Goal: Information Seeking & Learning: Check status

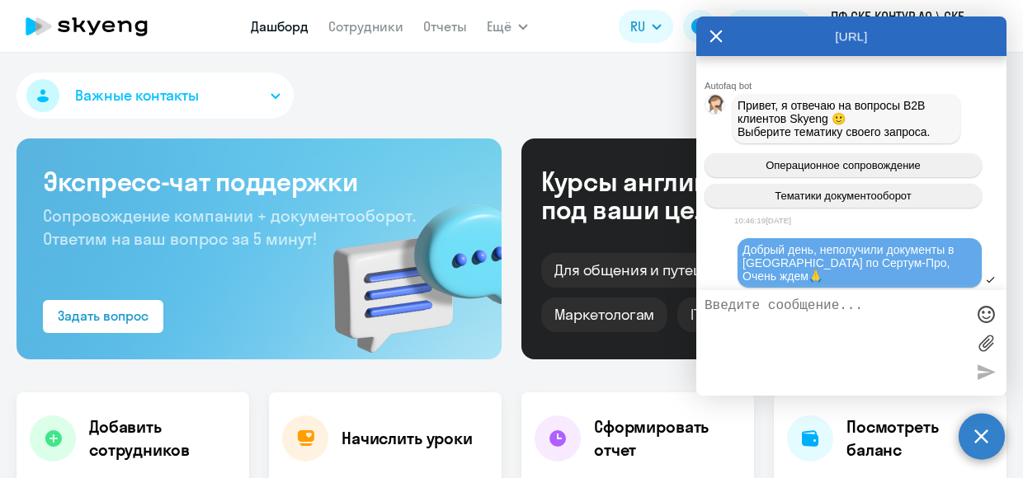
scroll to position [4765, 0]
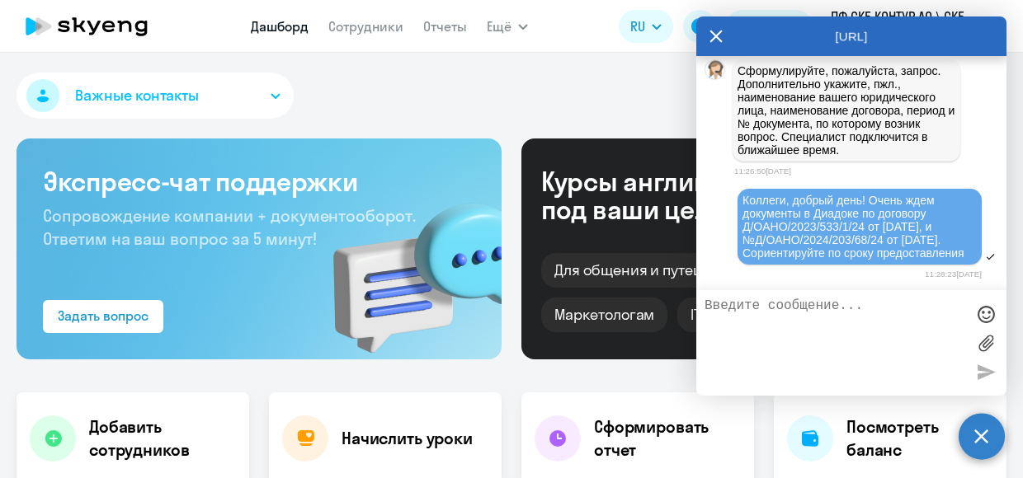
drag, startPoint x: 450, startPoint y: 96, endPoint x: 454, endPoint y: 86, distance: 11.5
click at [451, 92] on div "Важные контакты" at bounding box center [511, 99] width 990 height 53
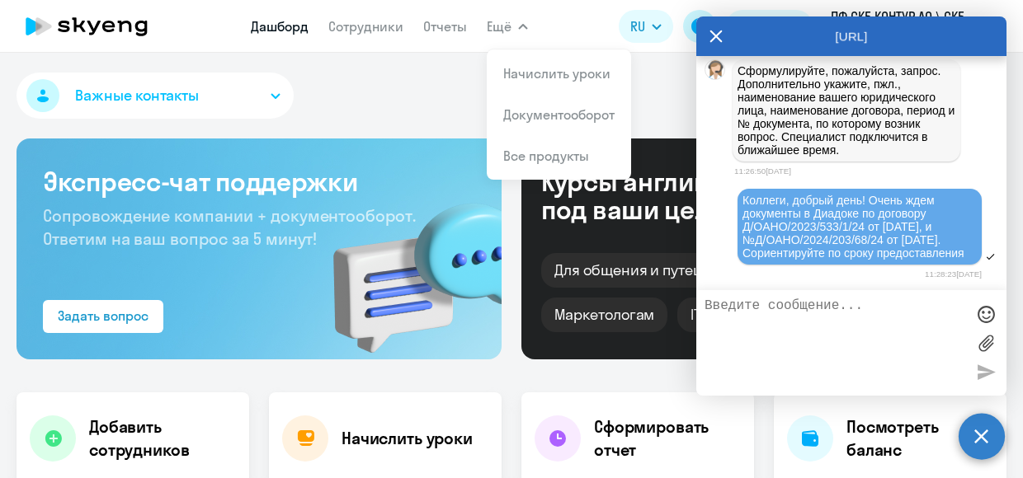
drag, startPoint x: 713, startPoint y: 38, endPoint x: 703, endPoint y: 34, distance: 11.5
click at [715, 39] on icon at bounding box center [715, 36] width 13 height 40
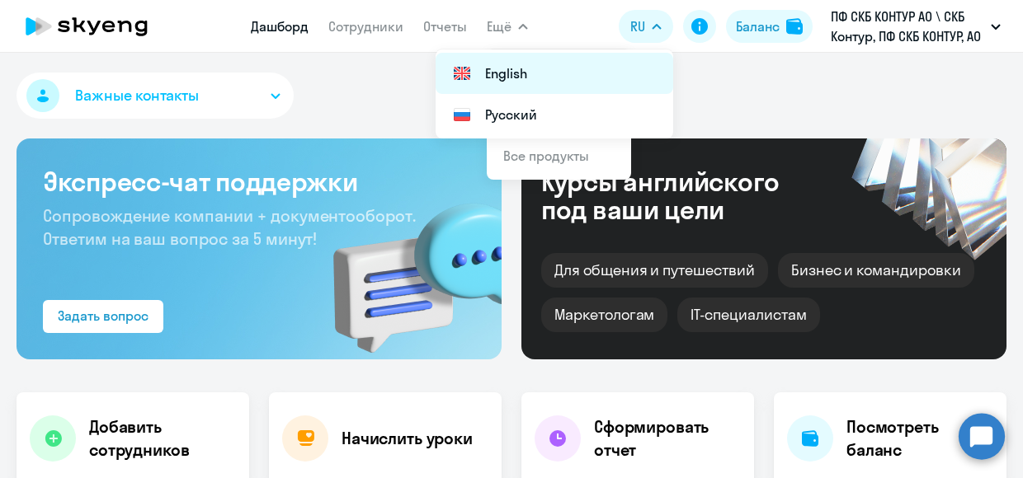
click at [510, 69] on li "English" at bounding box center [553, 73] width 237 height 41
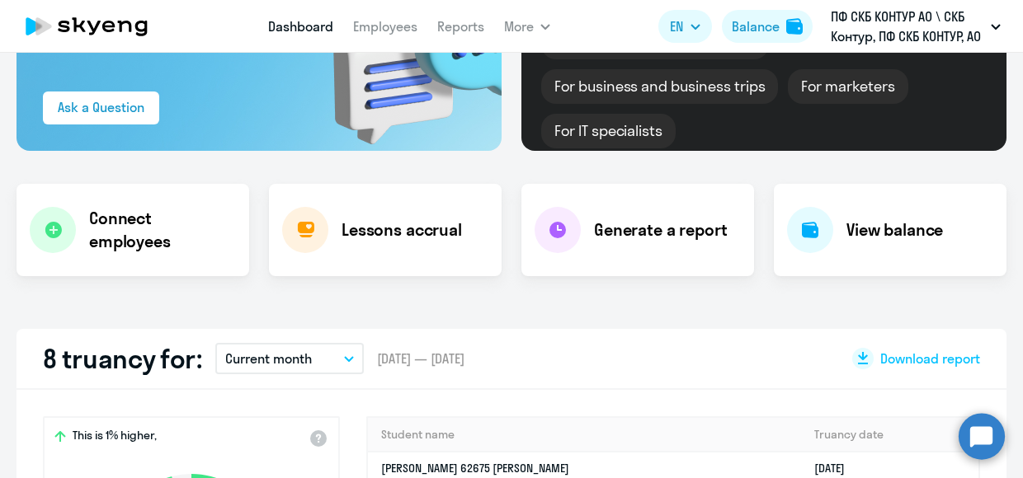
scroll to position [0, 0]
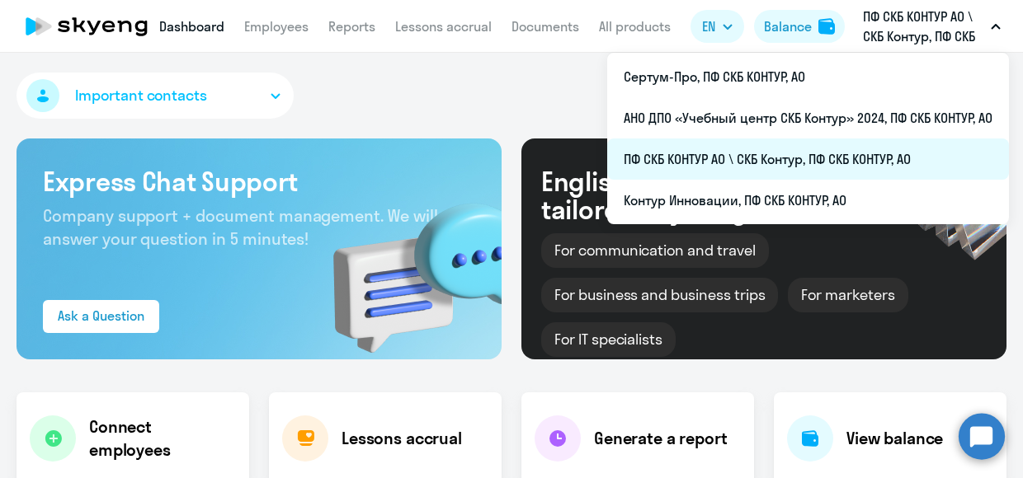
click at [689, 156] on li "ПФ СКБ КОНТУР АО \ СКБ Контур, ПФ СКБ КОНТУР, АО" at bounding box center [808, 159] width 402 height 41
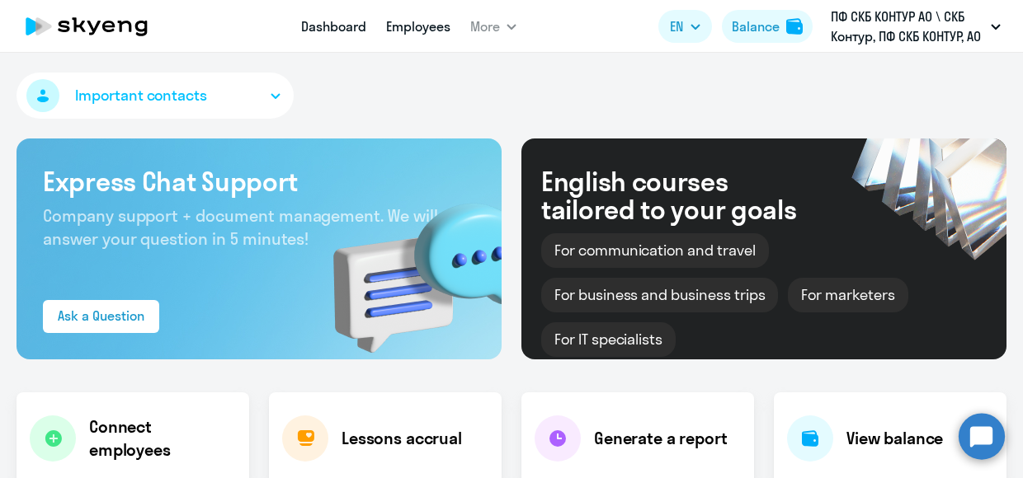
click at [444, 29] on link "Employees" at bounding box center [418, 26] width 64 height 16
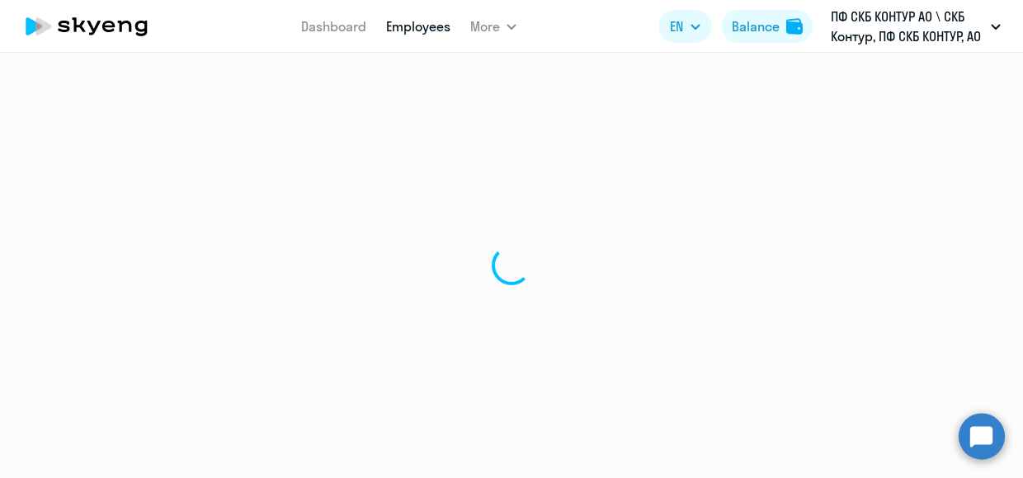
select select "30"
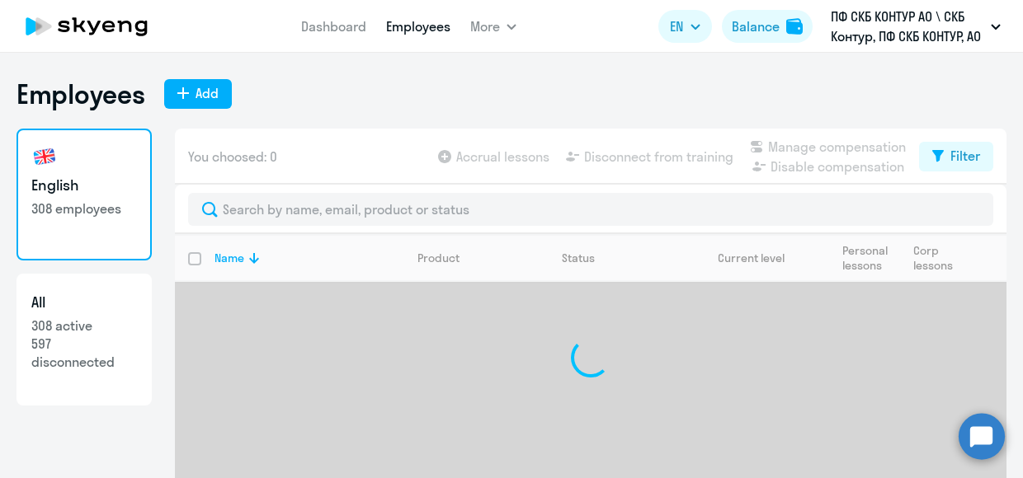
click at [49, 186] on h3 "English" at bounding box center [84, 185] width 106 height 21
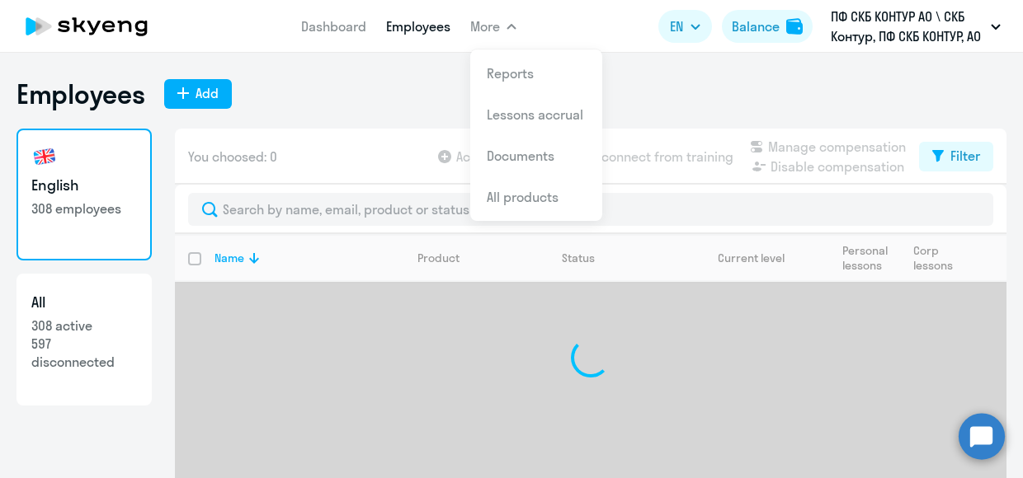
click at [439, 35] on app-menu-item-link "Employees" at bounding box center [418, 26] width 64 height 21
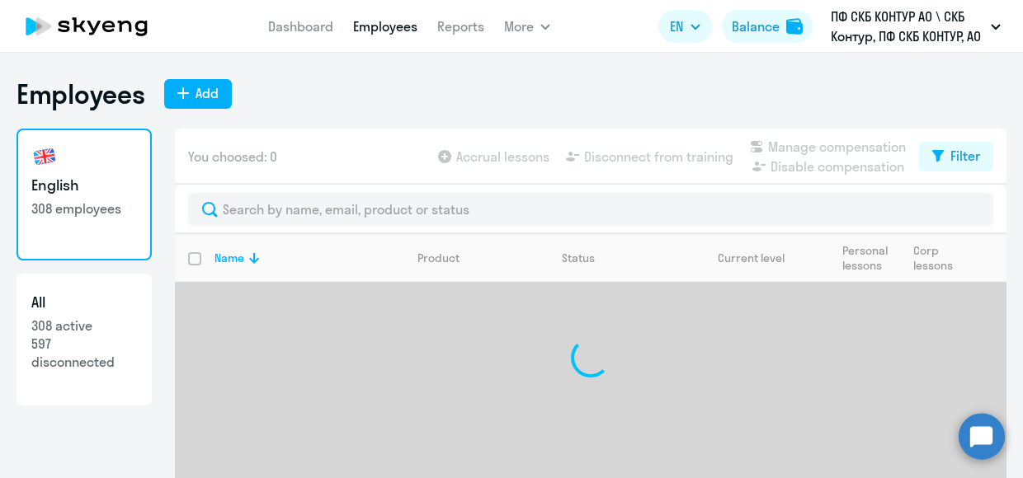
select select "30"
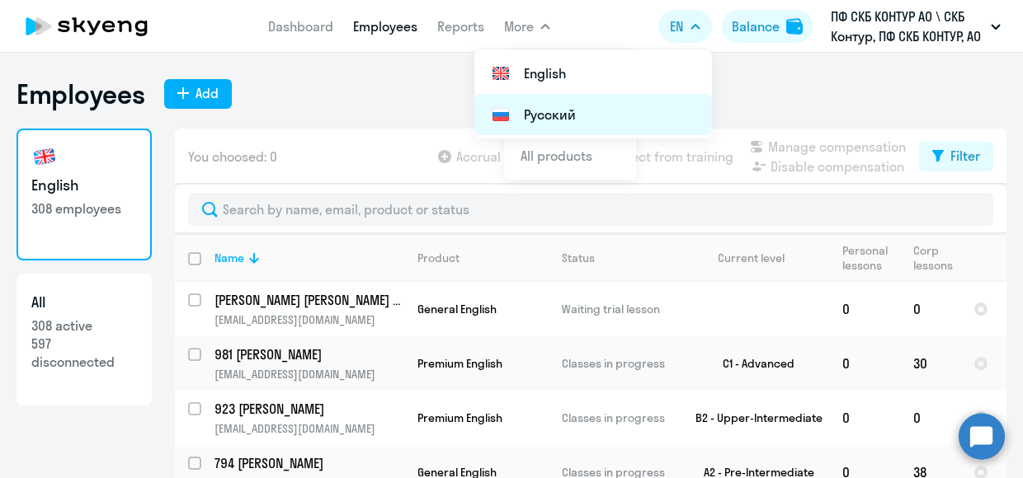
click at [560, 113] on li "Русский" at bounding box center [592, 114] width 237 height 41
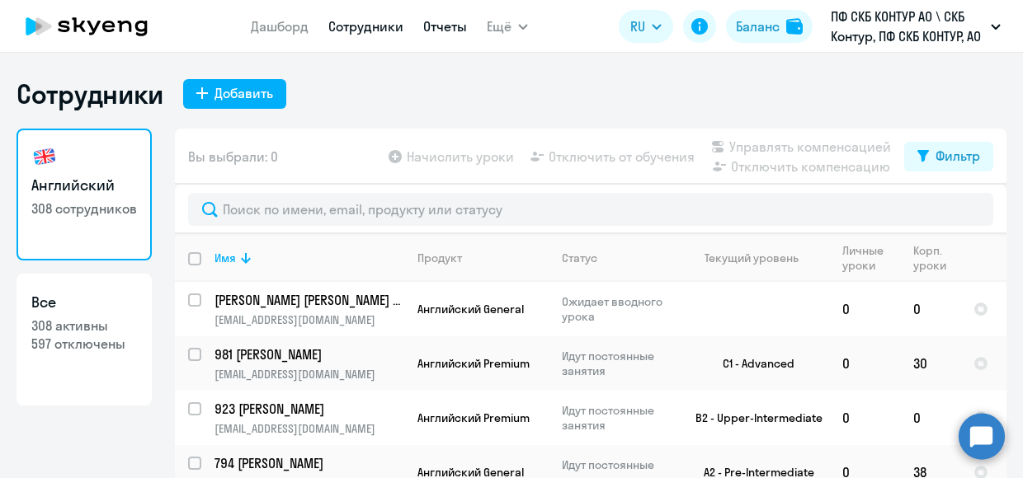
click at [449, 26] on link "Отчеты" at bounding box center [445, 26] width 44 height 16
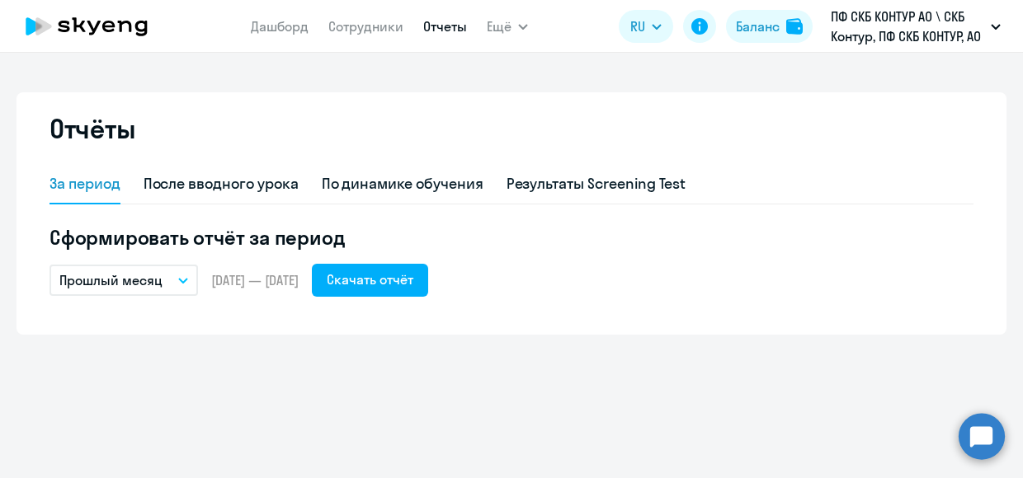
click at [176, 281] on button "Прошлый месяц" at bounding box center [123, 280] width 148 height 31
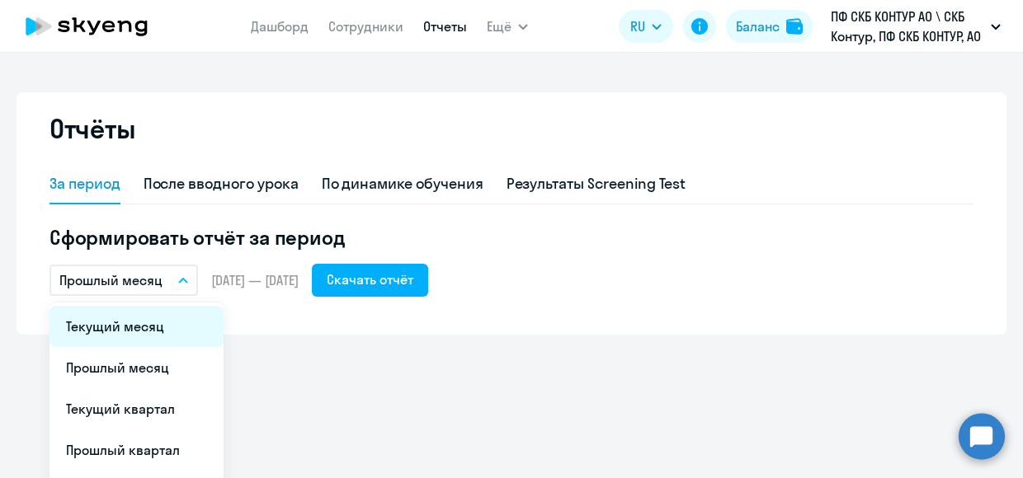
click at [112, 332] on li "Текущий месяц" at bounding box center [136, 326] width 174 height 41
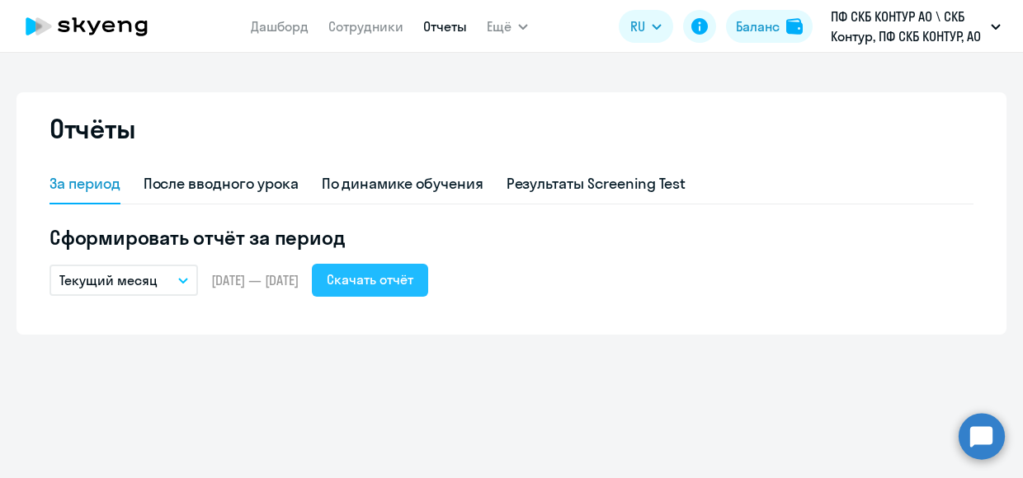
click at [413, 278] on div "Скачать отчёт" at bounding box center [370, 280] width 87 height 20
click at [302, 128] on div "Отчёты" at bounding box center [511, 138] width 924 height 53
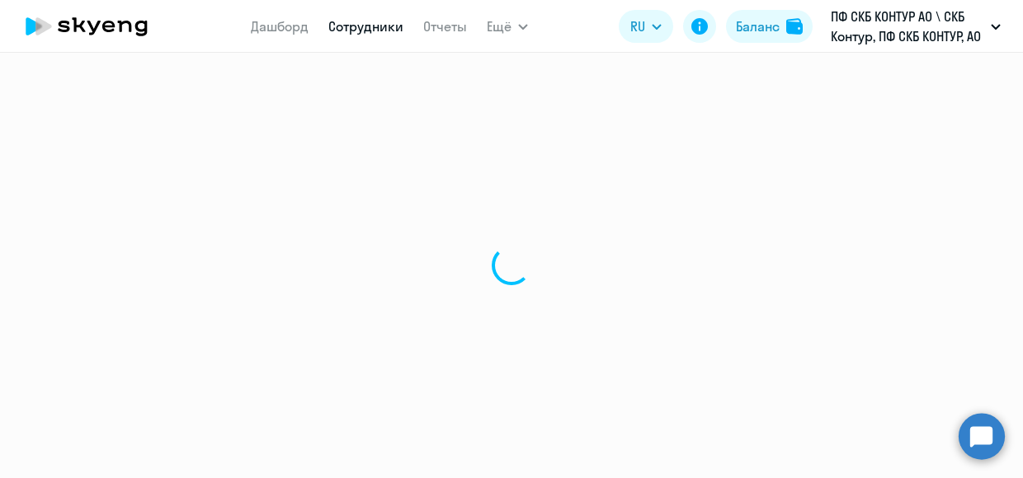
select select "30"
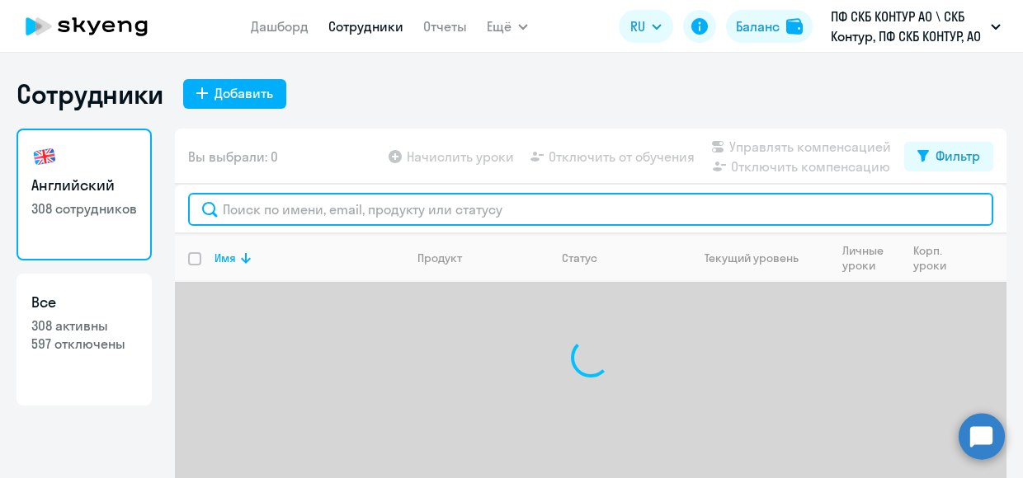
click at [310, 220] on input "text" at bounding box center [590, 209] width 805 height 33
click at [229, 201] on input "text" at bounding box center [590, 209] width 805 height 33
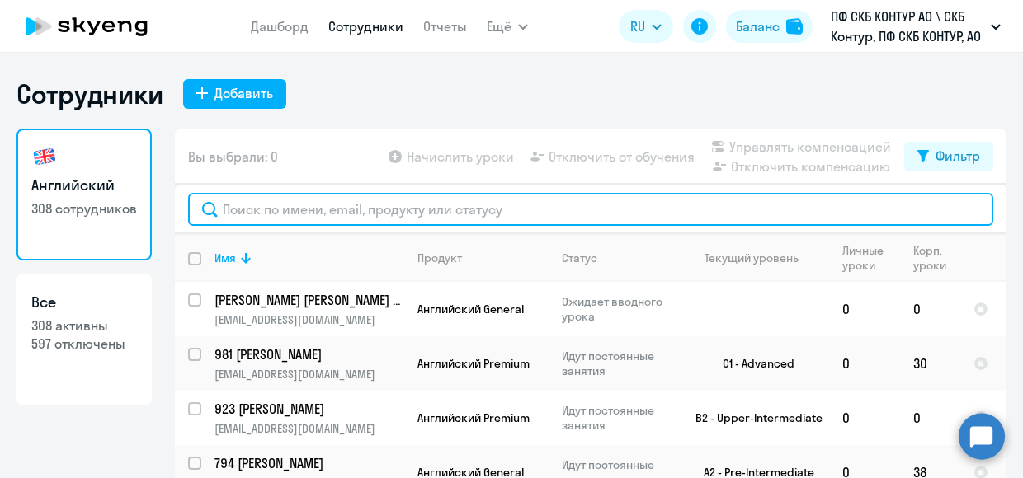
click at [282, 215] on input "text" at bounding box center [590, 209] width 805 height 33
click at [258, 210] on input "text" at bounding box center [590, 209] width 805 height 33
paste input "56780"
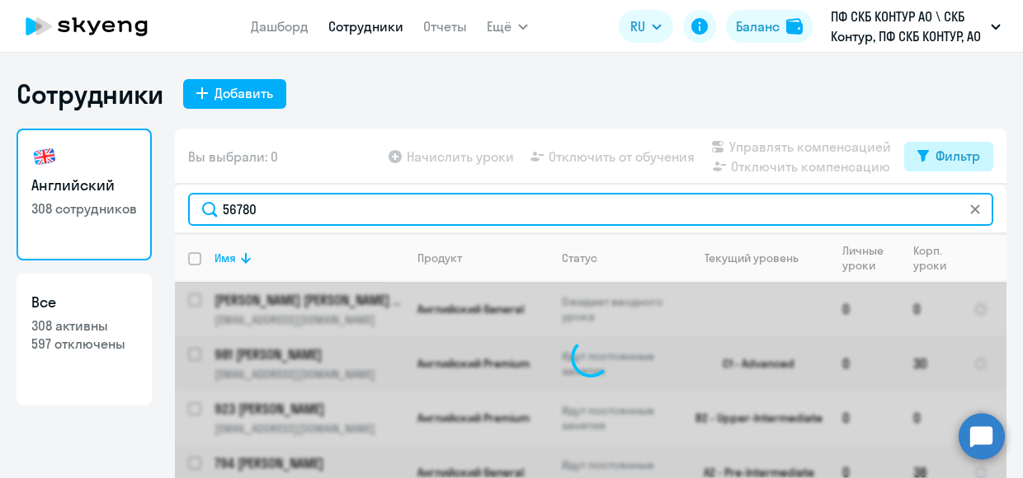
type input "56780"
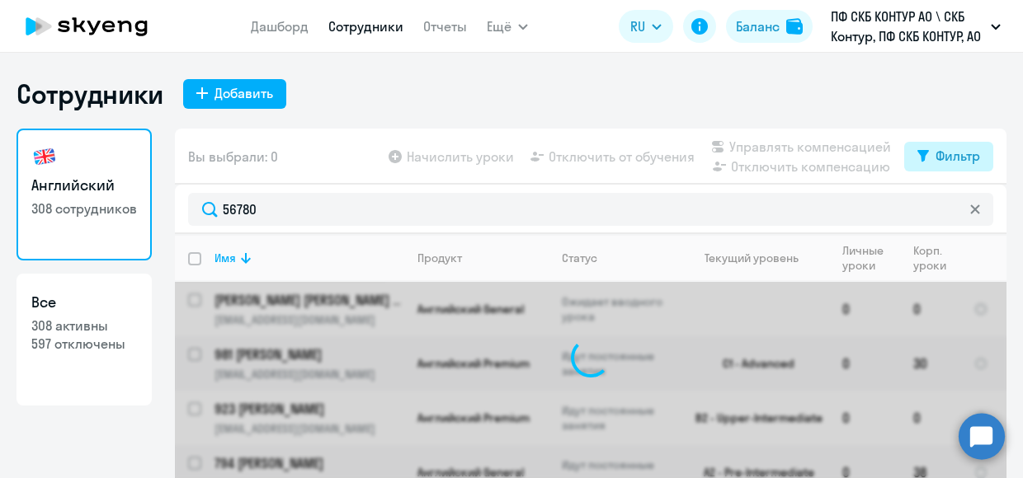
click at [960, 167] on button "Фильтр" at bounding box center [948, 157] width 89 height 30
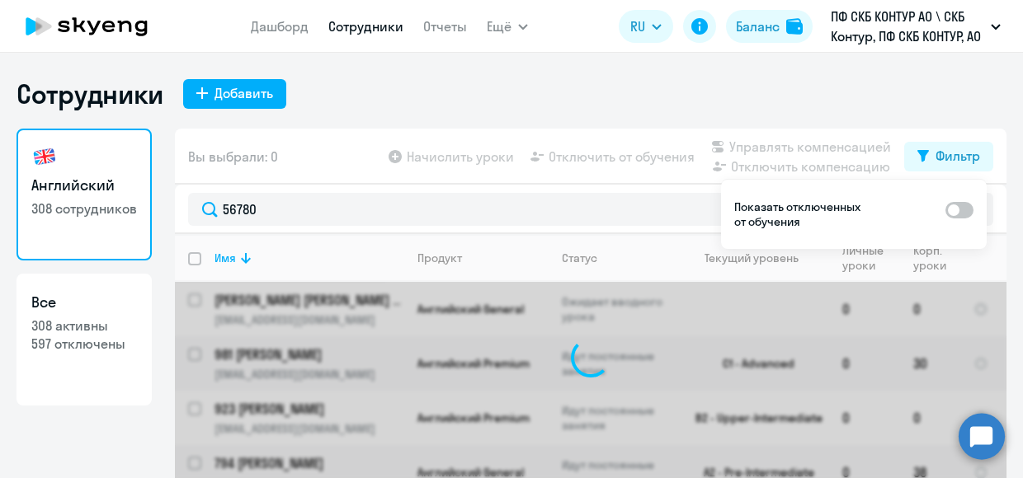
click at [965, 211] on span at bounding box center [959, 210] width 28 height 16
click at [945, 210] on input "checkbox" at bounding box center [944, 209] width 1 height 1
checkbox input "true"
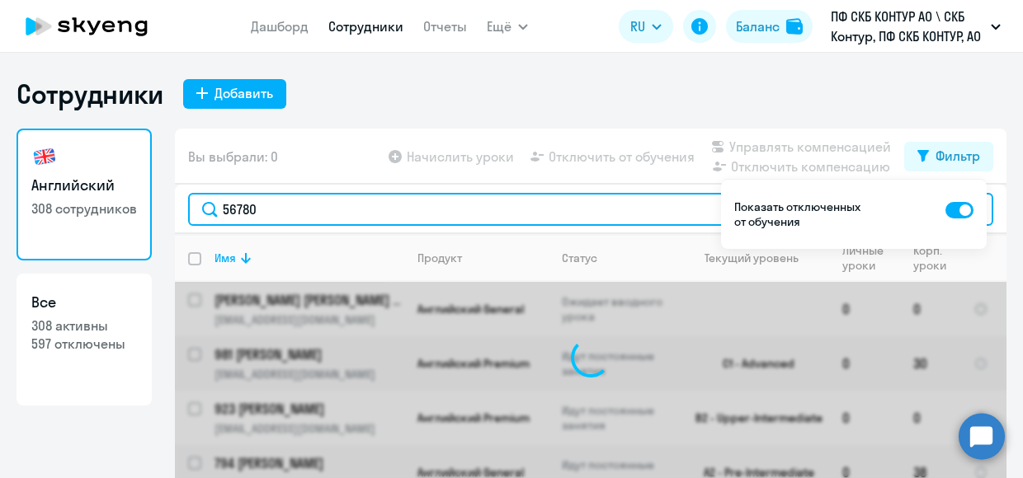
click at [581, 205] on input "56780" at bounding box center [590, 209] width 805 height 33
type input "56780"
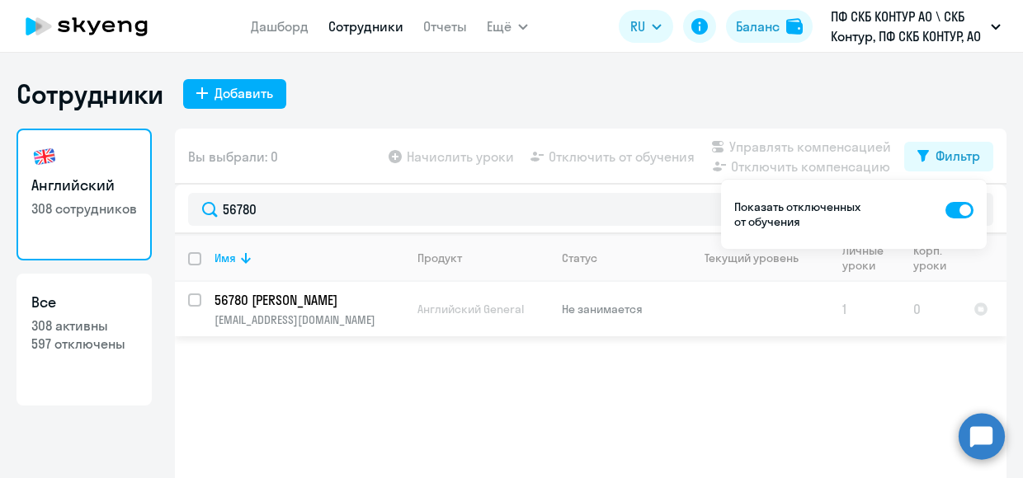
click at [269, 301] on p "56780 Шеповаленко Александра Николаевна" at bounding box center [307, 300] width 186 height 18
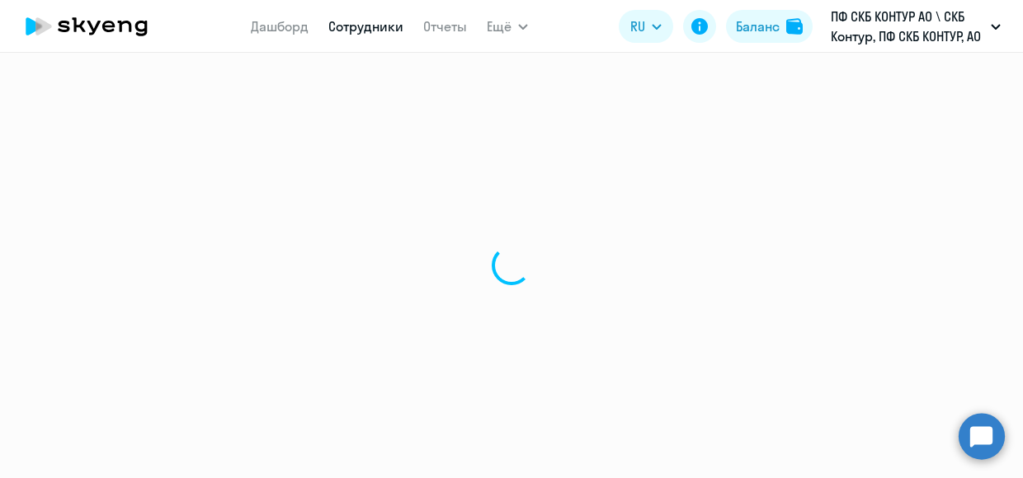
select select "english"
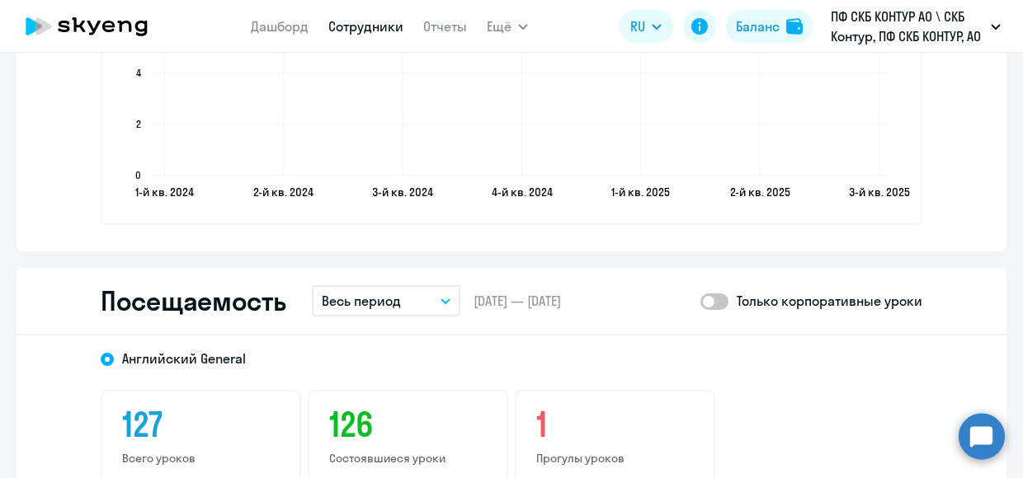
scroll to position [1979, 0]
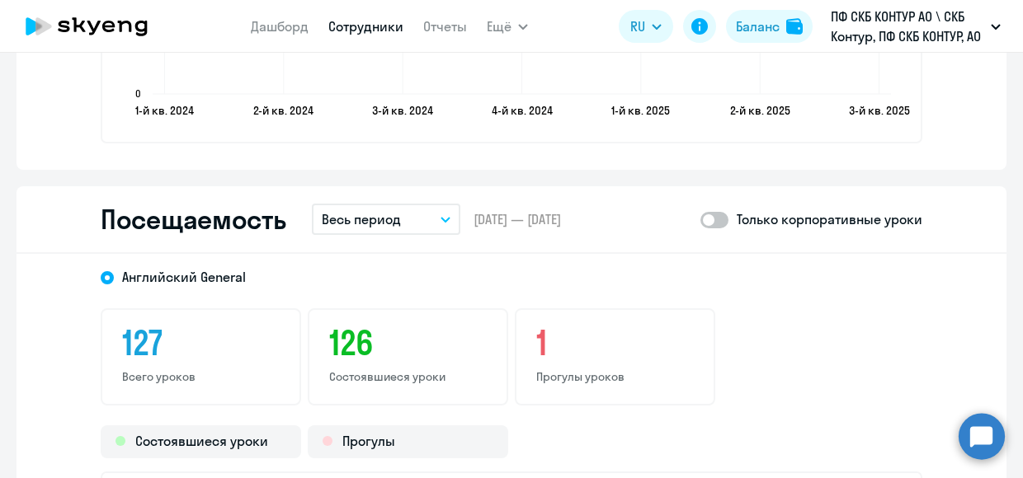
click at [709, 225] on span at bounding box center [714, 220] width 28 height 16
click at [700, 220] on input "checkbox" at bounding box center [699, 219] width 1 height 1
checkbox input "true"
click at [423, 217] on button "Весь период" at bounding box center [386, 219] width 148 height 31
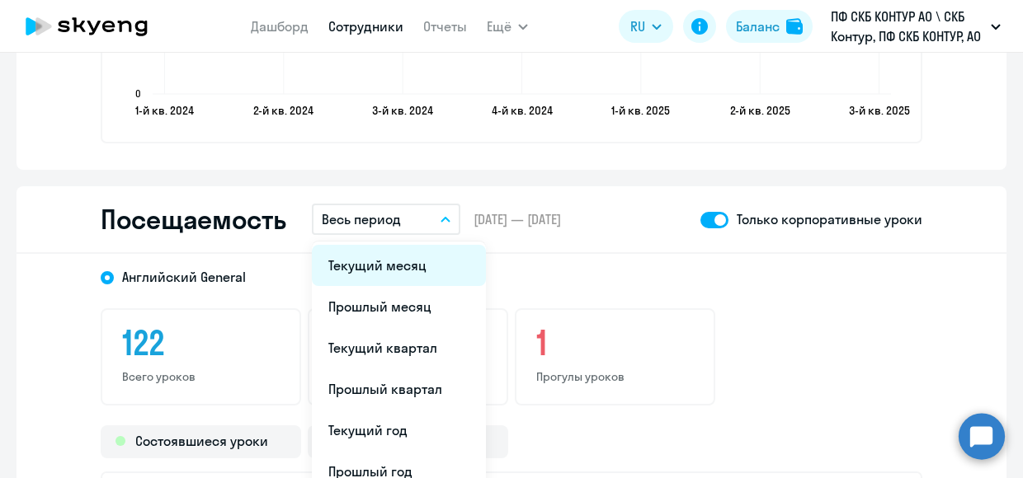
click at [396, 278] on li "Текущий месяц" at bounding box center [399, 265] width 174 height 41
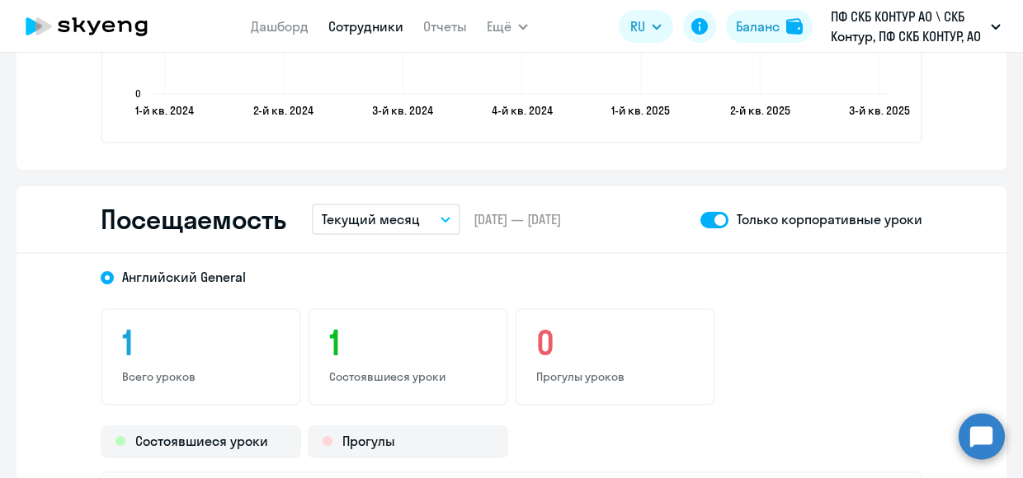
click at [433, 221] on button "Текущий месяц" at bounding box center [386, 219] width 148 height 31
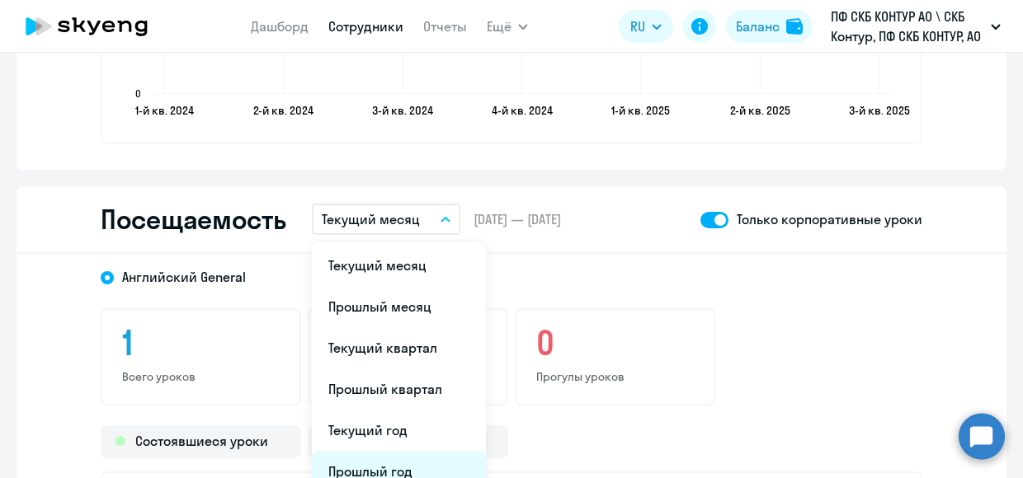
scroll to position [2144, 0]
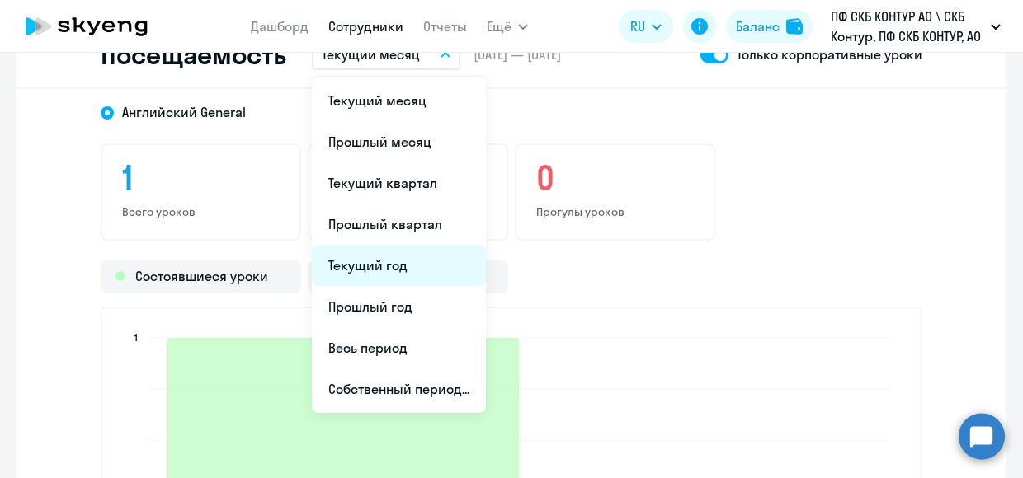
click at [383, 275] on li "Текущий год" at bounding box center [399, 265] width 174 height 41
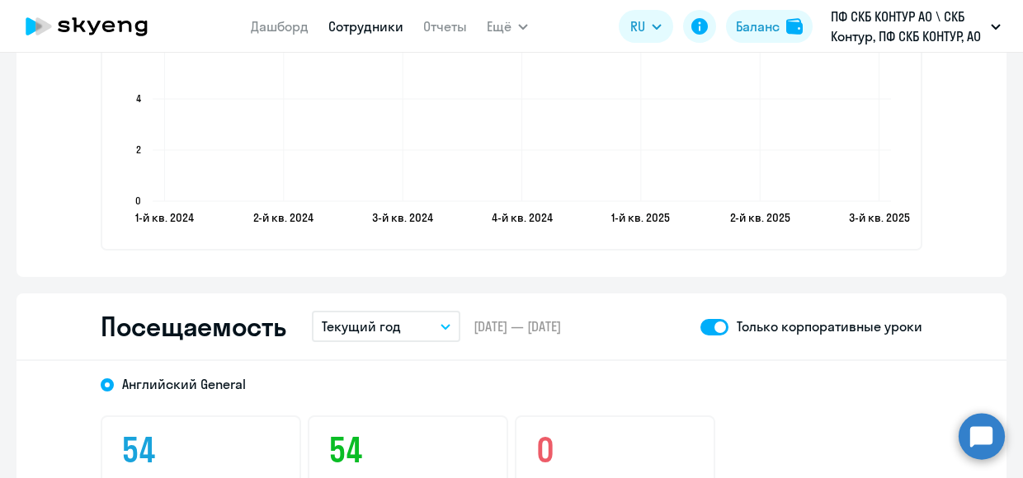
scroll to position [1732, 0]
